Goal: Task Accomplishment & Management: Manage account settings

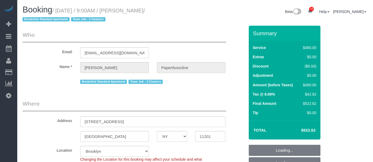
select select "NY"
select select "string:stripe-pm_1RxZqx4VGloSiKo7KRaStGJc"
select select "number:89"
select select "number:90"
select select "number:15"
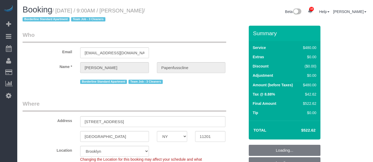
select select "number:5"
select select "object:878"
select select "spot1"
select select "3"
select select "object:1360"
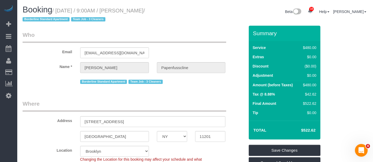
click at [200, 40] on legend "Who" at bounding box center [124, 37] width 203 height 12
click at [127, 12] on small "/ August 19, 2025 / 9:00AM / Lukas Papenfusscline / Borderline Standard Apartme…" at bounding box center [84, 15] width 122 height 15
copy small "Lukas"
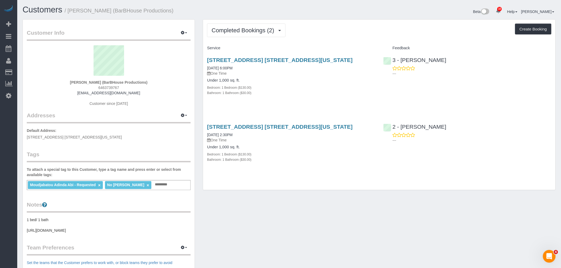
click at [350, 35] on div "Completed Bookings (2) Completed Bookings (2) Upcoming Bookings (1) Cancelled B…" at bounding box center [379, 31] width 344 height 14
click at [259, 30] on span "Completed Bookings (2)" at bounding box center [244, 30] width 65 height 7
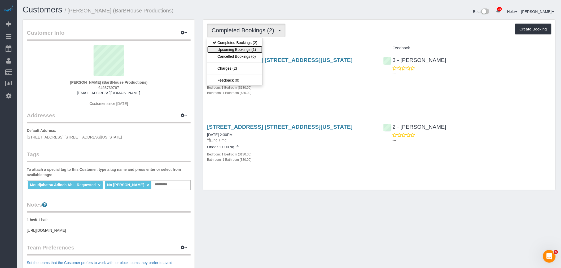
click at [254, 50] on link "Upcoming Bookings (1)" at bounding box center [234, 49] width 55 height 7
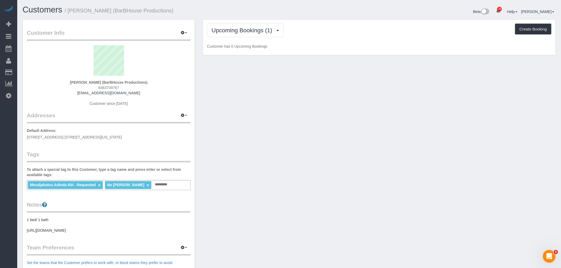
click at [330, 39] on div "Upcoming Bookings (1) Completed Bookings (2) Upcoming Bookings (1) Cancelled Bo…" at bounding box center [379, 38] width 352 height 36
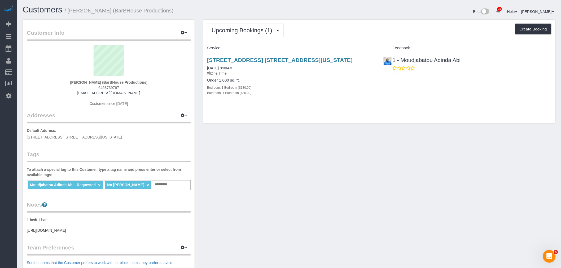
click at [357, 33] on div "Upcoming Bookings (1) Completed Bookings (2) Upcoming Bookings (1) Cancelled Bo…" at bounding box center [379, 31] width 344 height 14
click at [261, 34] on button "Upcoming Bookings (1)" at bounding box center [245, 31] width 77 height 14
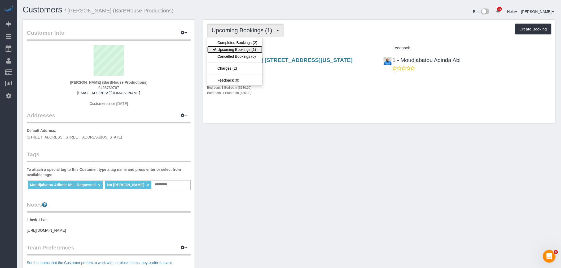
click at [255, 51] on link "Upcoming Bookings (1)" at bounding box center [234, 49] width 55 height 7
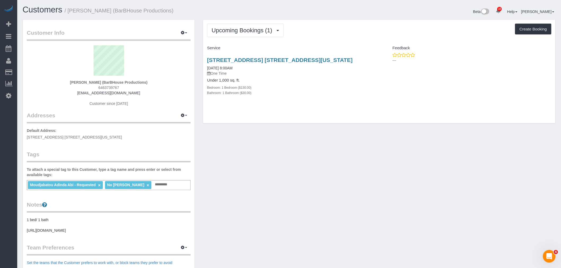
click at [350, 33] on div "Upcoming Bookings (1) Completed Bookings (2) Upcoming Bookings (1) Cancelled Bo…" at bounding box center [379, 31] width 344 height 14
click at [325, 58] on link "300 North End Ave, Apt. 6b, New York, NY 10282" at bounding box center [280, 60] width 146 height 6
click at [358, 39] on div "Upcoming Bookings (1) Completed Bookings (2) Upcoming Bookings (1) Cancelled Bo…" at bounding box center [379, 72] width 352 height 104
click at [361, 34] on div "Upcoming Bookings (1) Completed Bookings (2) Upcoming Bookings (1) Cancelled Bo…" at bounding box center [379, 31] width 344 height 14
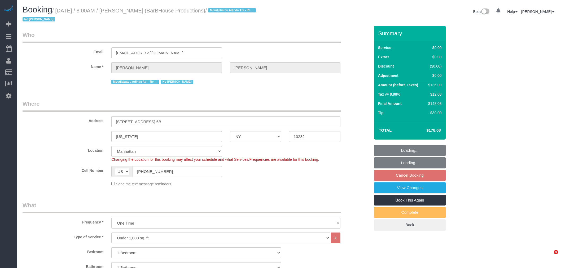
select select "NY"
select select "1"
select select "object:973"
select select "string:stripe-pm_1PcYLo4VGloSiKo7kTjvkN2R"
select select "spot1"
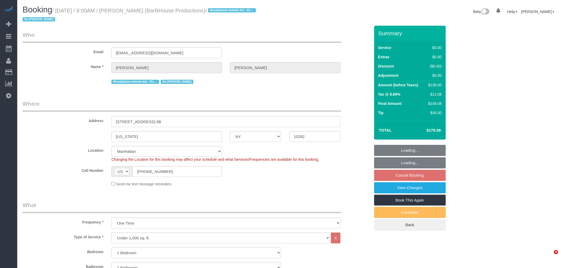
select select "number:89"
select select "number:90"
select select "number:15"
select select "number:5"
select select "1"
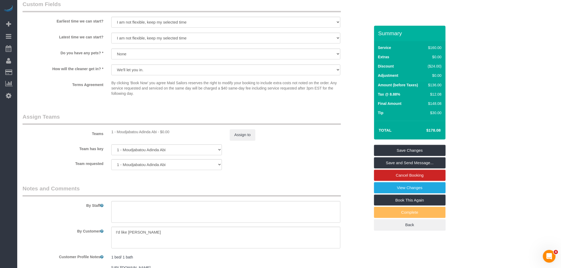
scroll to position [670, 0]
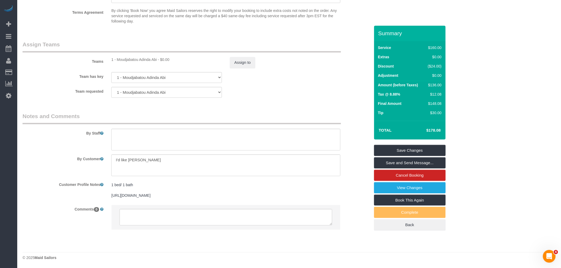
click at [274, 93] on div "Team requested 1 - Moudjabatou Adinda Abi 000- Donna Mercado 000 - Partnerships…" at bounding box center [197, 92] width 356 height 11
drag, startPoint x: 180, startPoint y: 156, endPoint x: 11, endPoint y: 159, distance: 168.9
click at [136, 216] on textarea at bounding box center [226, 217] width 213 height 16
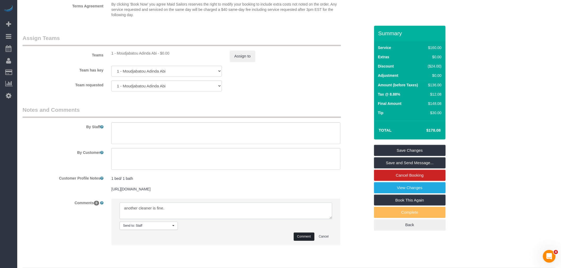
type textarea "another cleaner is fine."
click at [303, 241] on button "Comment" at bounding box center [304, 237] width 21 height 8
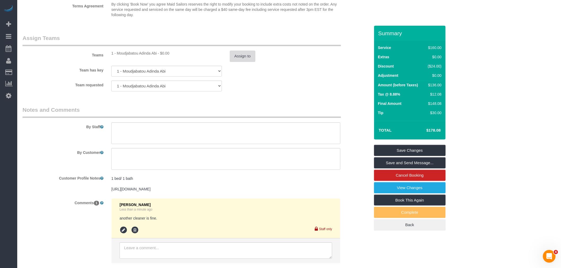
click at [248, 62] on button "Assign to" at bounding box center [242, 56] width 25 height 11
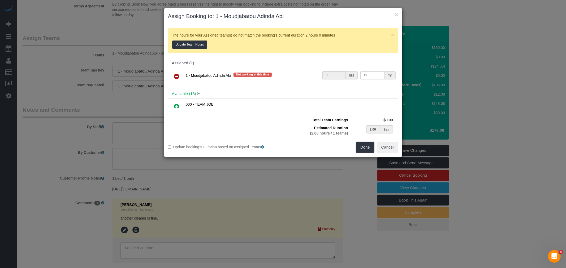
click at [177, 76] on icon at bounding box center [177, 76] width 6 height 6
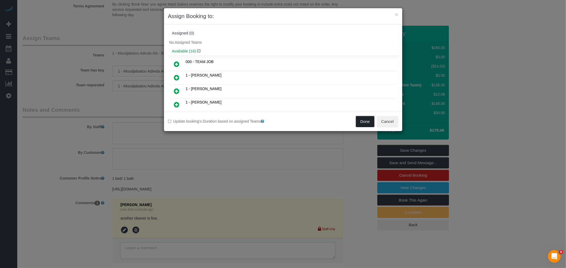
click at [358, 121] on button "Done" at bounding box center [365, 121] width 19 height 11
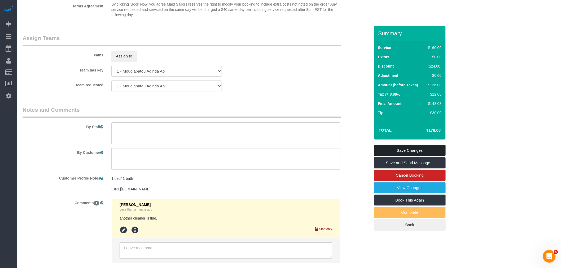
click at [408, 148] on link "Save Changes" at bounding box center [410, 150] width 72 height 11
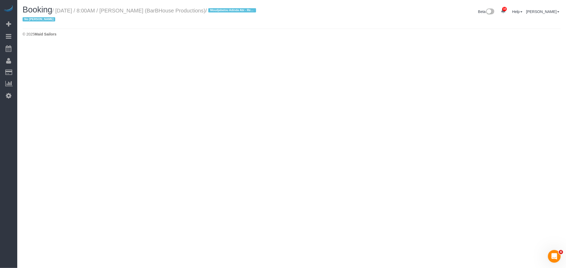
select select "NY"
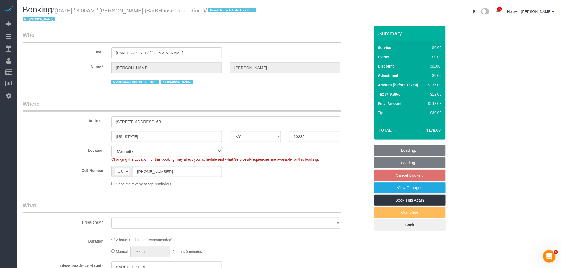
select select "string:stripe-pm_1PcYLo4VGloSiKo7kTjvkN2R"
select select "number:89"
select select "number:90"
select select "number:15"
select select "number:5"
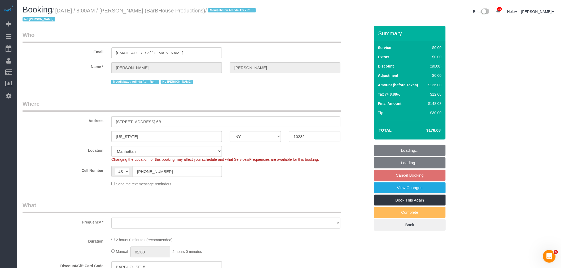
select select "object:3992"
select select "1"
select select "spot55"
select select "object:4515"
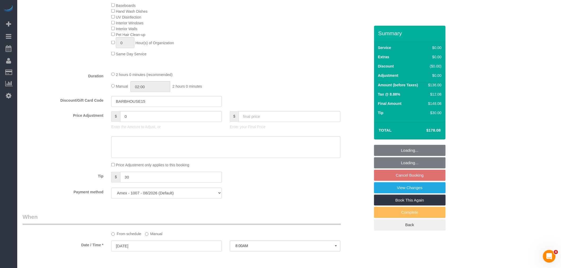
select select "1"
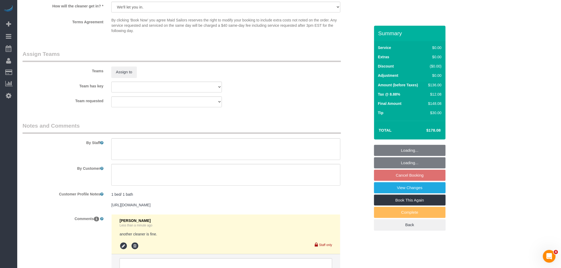
scroll to position [707, 0]
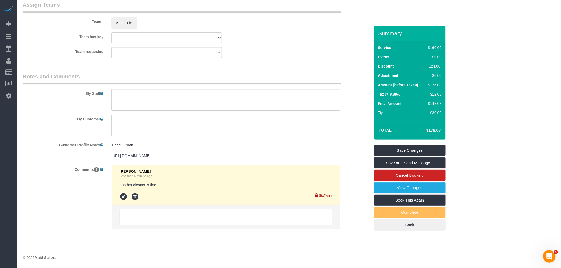
click at [292, 40] on div "Team has key 000- Donna Mercado 000 - Partnerships 000 - TEAM JOB 1 - Abdoulaye…" at bounding box center [197, 37] width 356 height 11
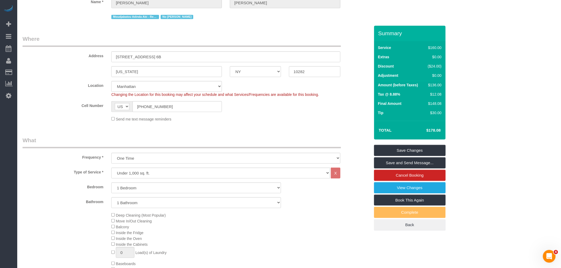
scroll to position [0, 0]
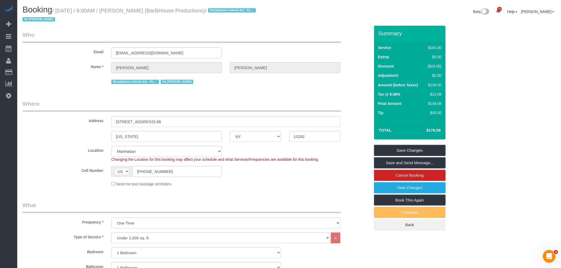
click at [294, 51] on div "Email pepe@barbhouse.com" at bounding box center [197, 44] width 356 height 27
click at [248, 102] on legend "Where" at bounding box center [182, 106] width 318 height 12
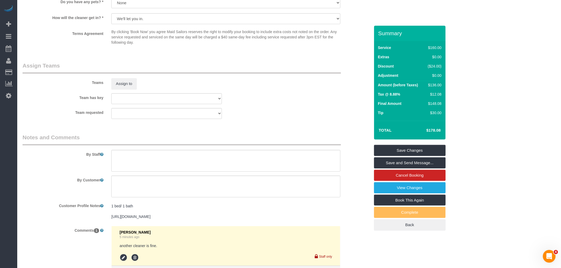
scroll to position [678, 0]
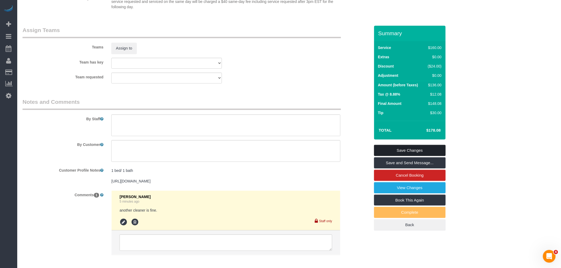
click at [412, 151] on link "Save Changes" at bounding box center [410, 150] width 72 height 11
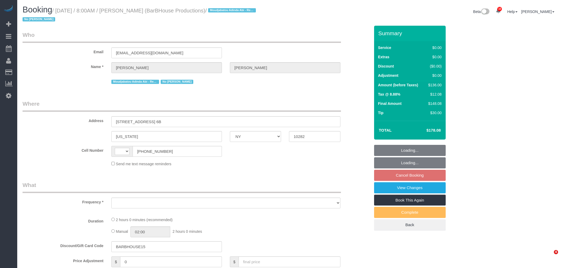
select select "NY"
select select "string:US"
select select "string:stripe-pm_1PcYLo4VGloSiKo7kTjvkN2R"
select select "number:89"
select select "number:90"
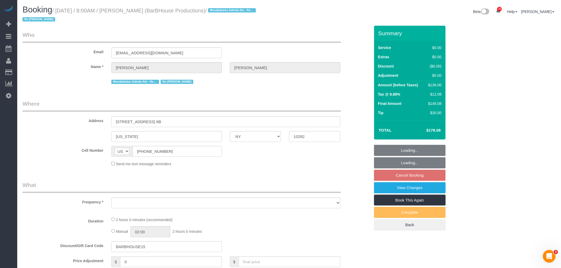
select select "number:15"
select select "number:5"
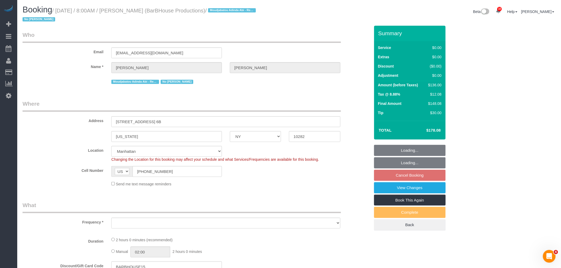
select select "1"
select select "spot1"
select select "object:984"
select select "1"
select select "object:1435"
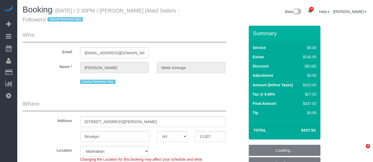
select select "NY"
select select "object:725"
select select "string:stripe-pm_1RTmWD4VGloSiKo7UoNLIvIx"
select select "number:89"
select select "number:76"
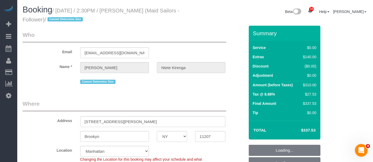
select select "number:15"
select select "number:5"
select select "object:1289"
select select "1"
select select "2"
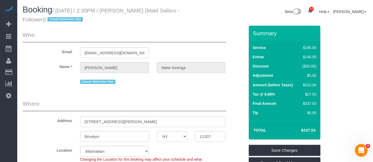
click at [228, 39] on div "Email [EMAIL_ADDRESS][DOMAIN_NAME]" at bounding box center [134, 44] width 230 height 27
